Goal: Check status: Check status

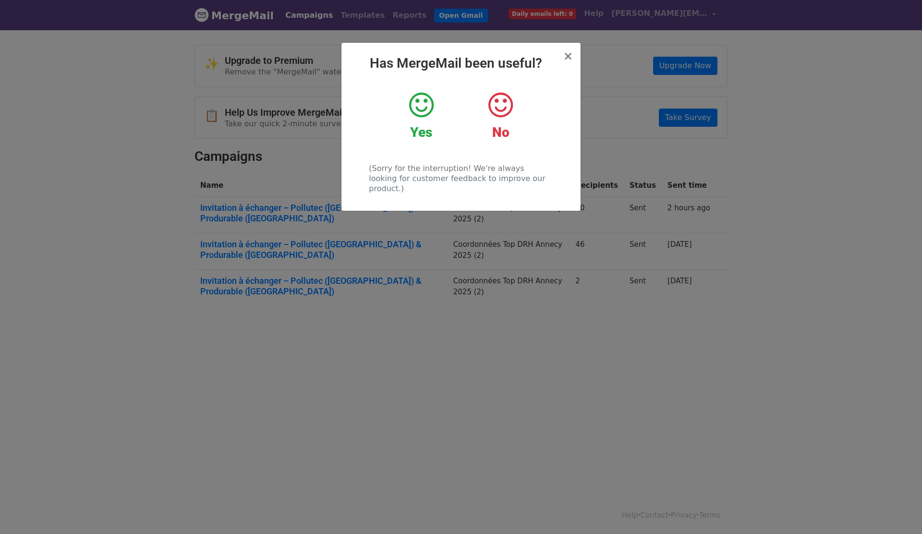
click at [431, 106] on icon at bounding box center [421, 105] width 24 height 29
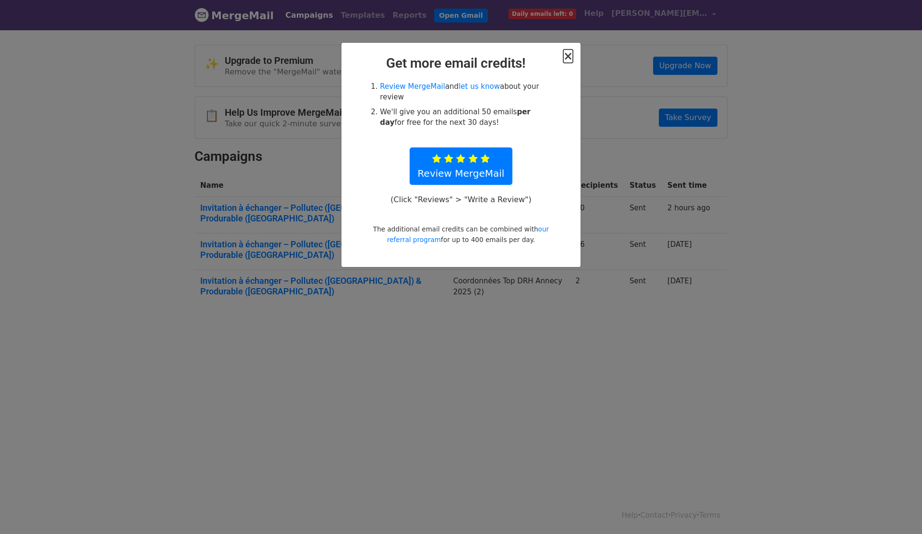
click at [570, 57] on span "×" at bounding box center [568, 55] width 10 height 13
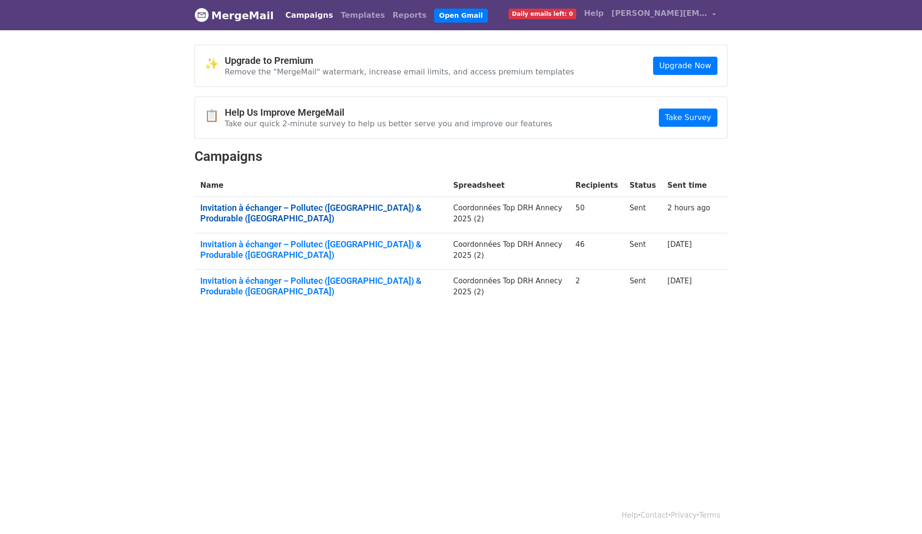
click at [369, 207] on link "Invitation à échanger – Pollutec (Lyon) & Produrable (Paris)" at bounding box center [320, 213] width 241 height 21
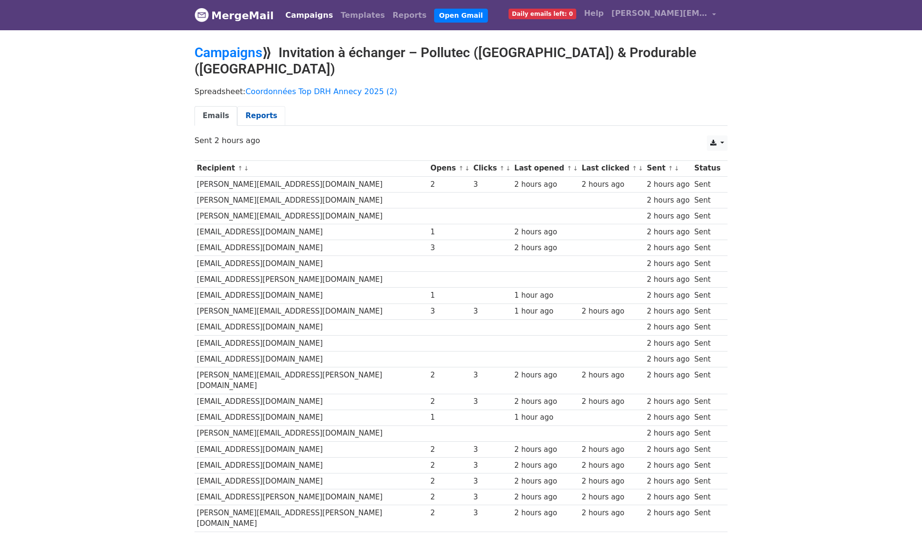
click at [263, 106] on link "Reports" at bounding box center [261, 116] width 48 height 20
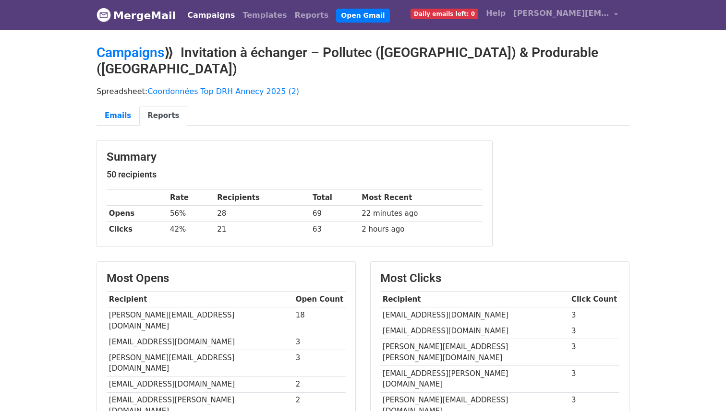
scroll to position [253, 0]
